Goal: Task Accomplishment & Management: Complete application form

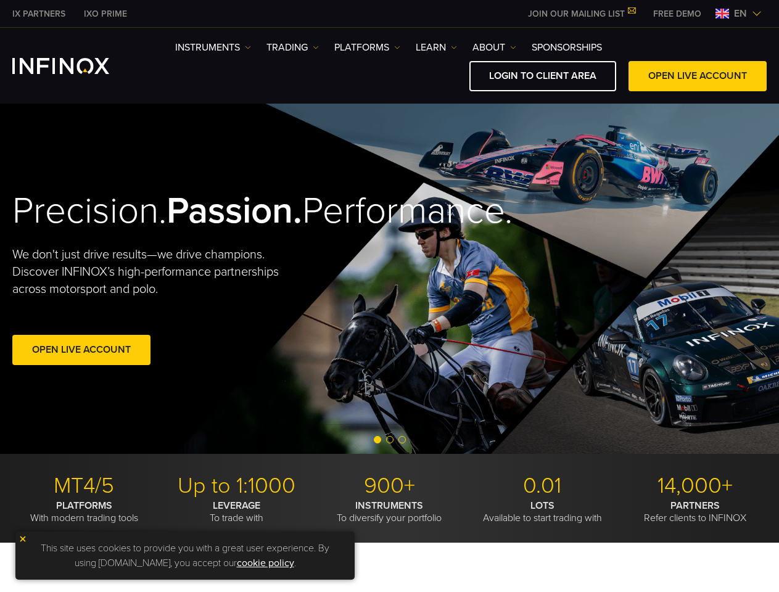
click at [389, 296] on div "Precision. Passion. Performance. We don't just drive results—we drive champions…" at bounding box center [389, 279] width 779 height 350
click at [738, 14] on span "en" at bounding box center [740, 13] width 23 height 15
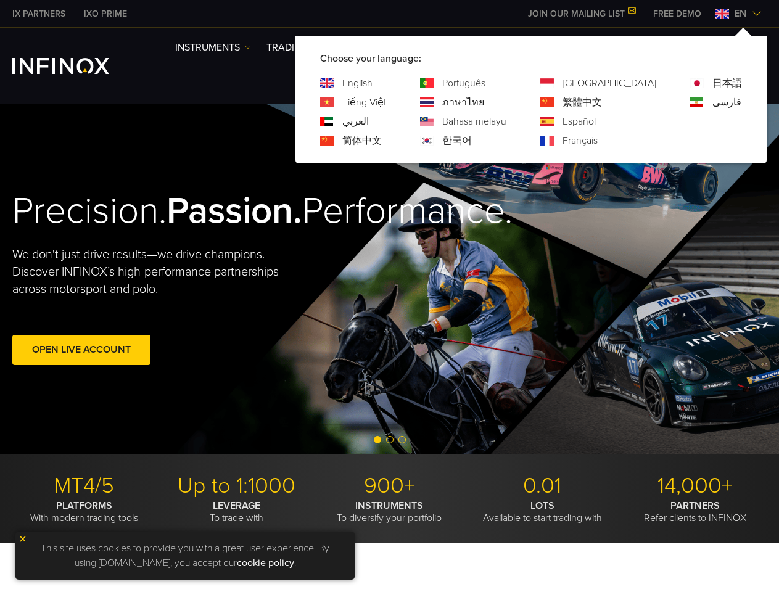
click at [389, 279] on div "Precision. Passion. Performance. We don't just drive results—we drive champions…" at bounding box center [389, 279] width 779 height 350
click at [182, 370] on div "Open Live Account" at bounding box center [181, 352] width 339 height 35
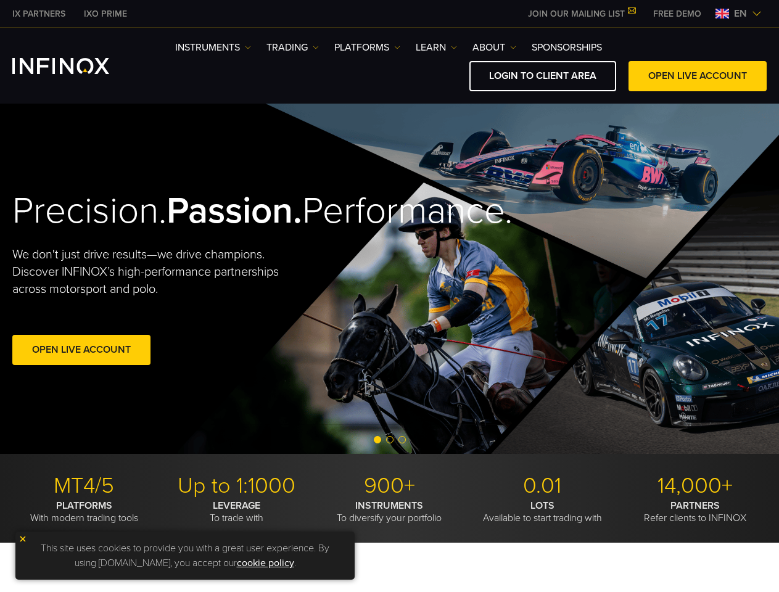
click at [389, 441] on span "Go to slide 2" at bounding box center [389, 439] width 7 height 7
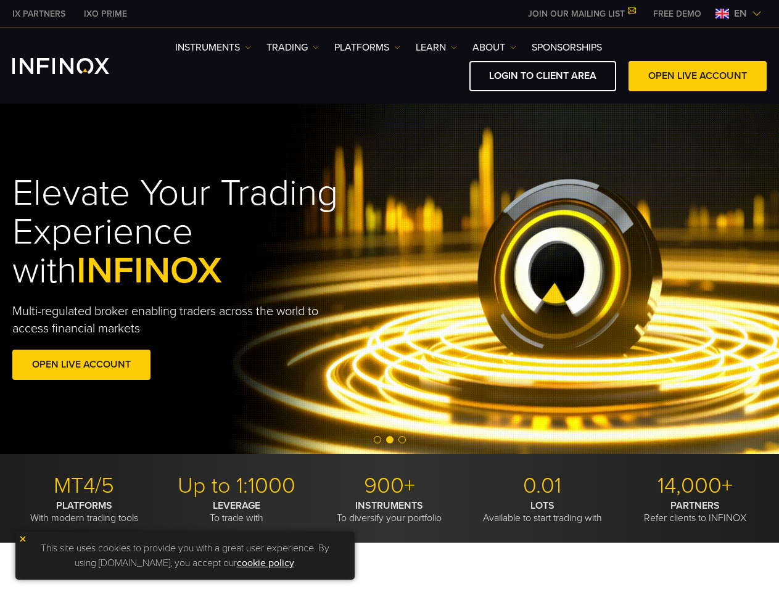
click at [378, 440] on span "Go to slide 1" at bounding box center [377, 439] width 7 height 7
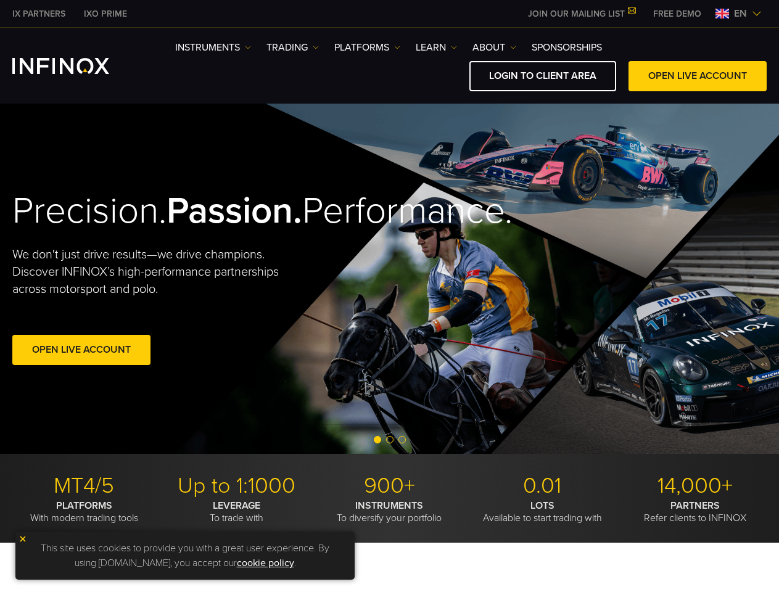
click at [390, 440] on span "Go to slide 2" at bounding box center [389, 439] width 7 height 7
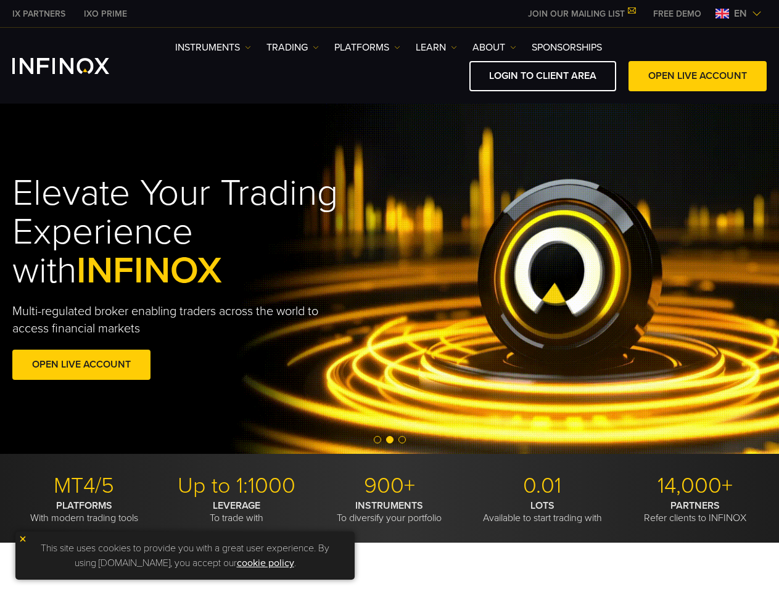
click at [402, 440] on span "Go to slide 3" at bounding box center [402, 439] width 7 height 7
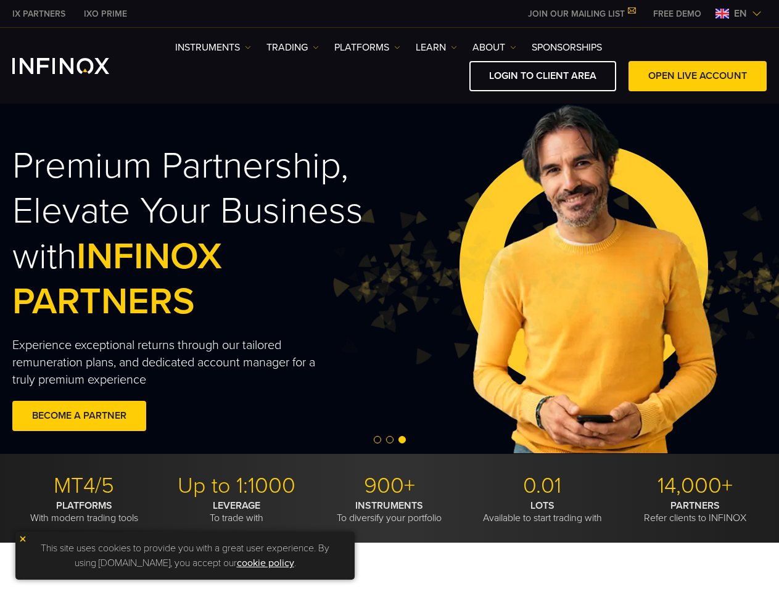
click at [23, 539] on img at bounding box center [23, 539] width 9 height 9
